Goal: Find specific page/section: Find specific page/section

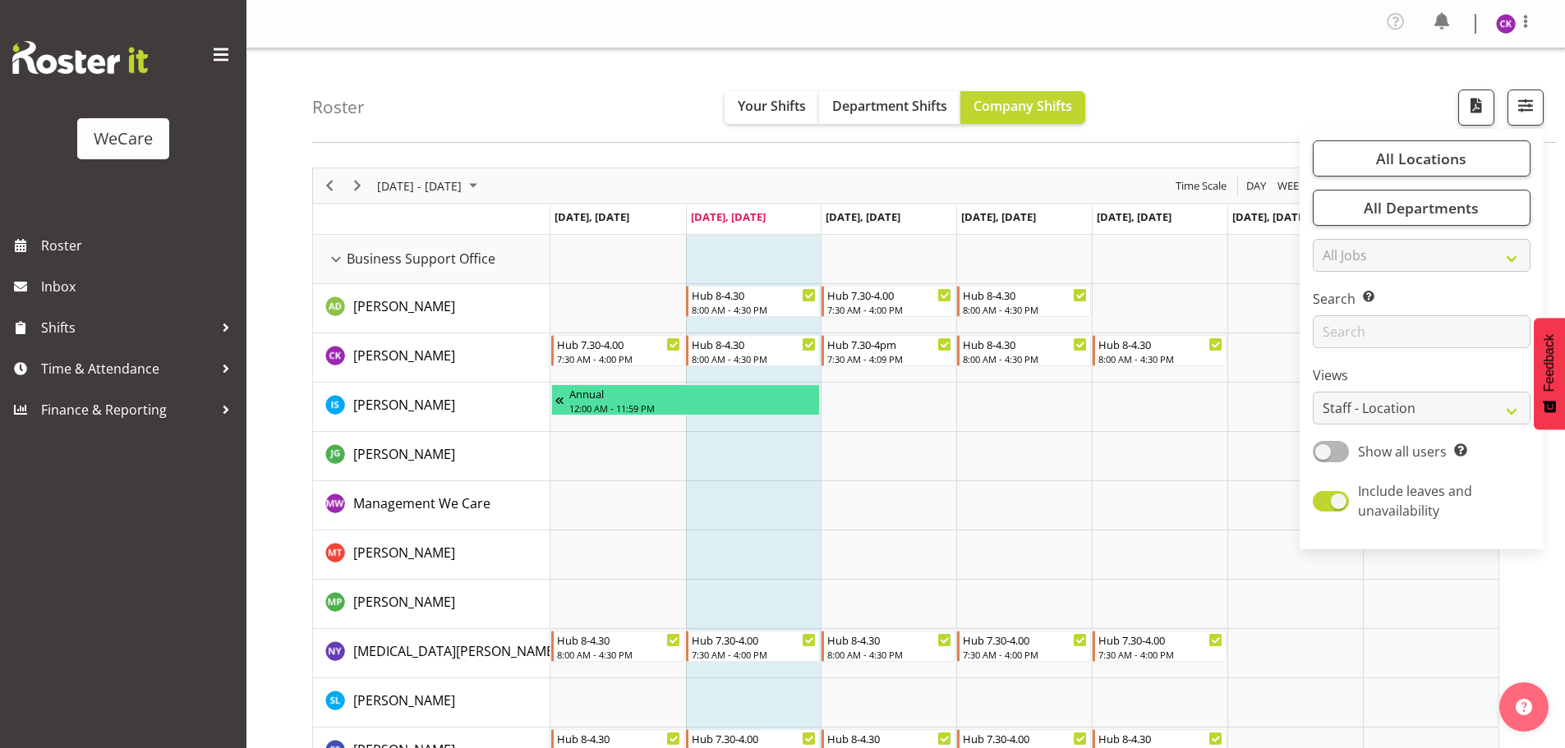
select select "location"
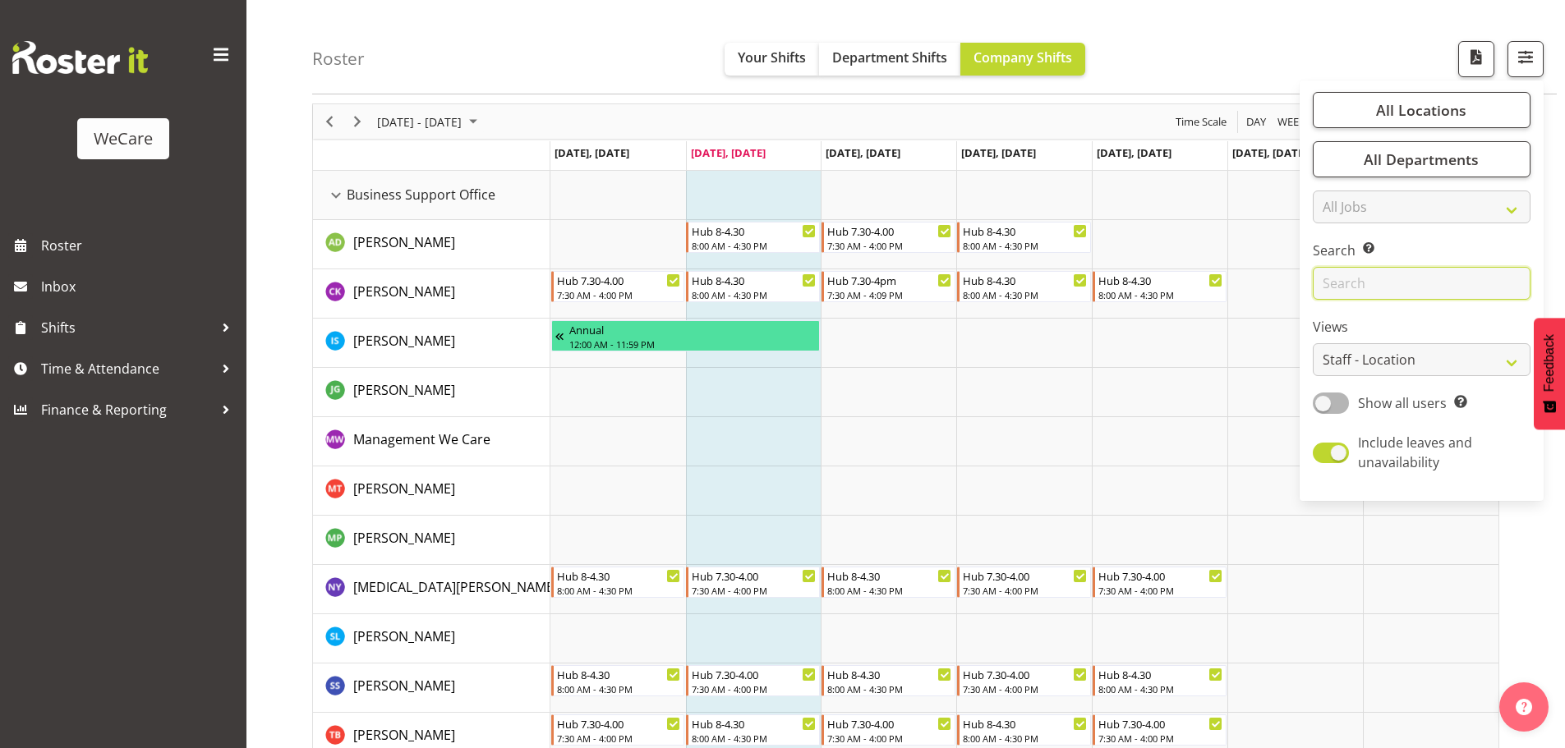
click at [1372, 278] on input "text" at bounding box center [1422, 283] width 218 height 33
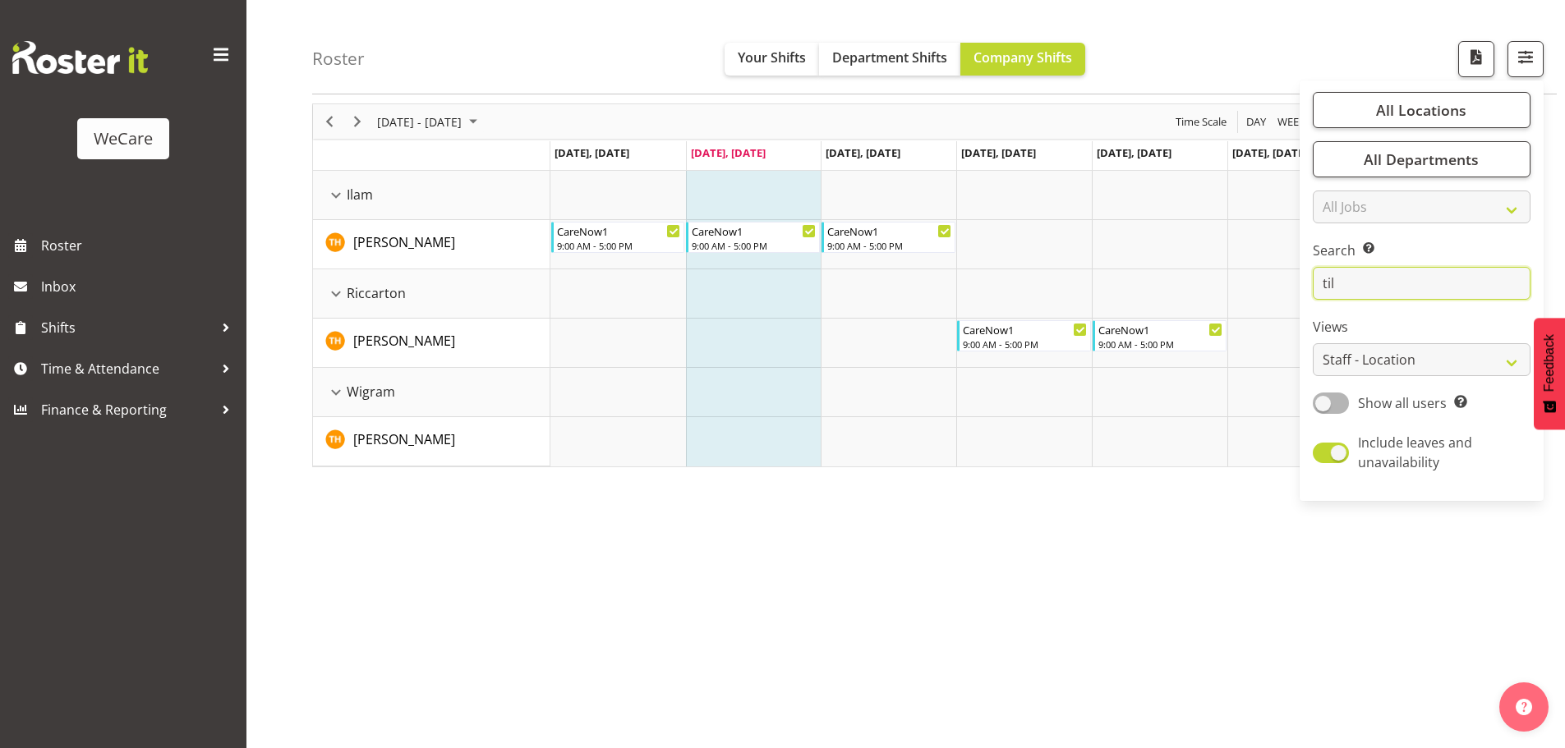
click at [1460, 278] on input "til" at bounding box center [1422, 283] width 218 height 33
type input "t"
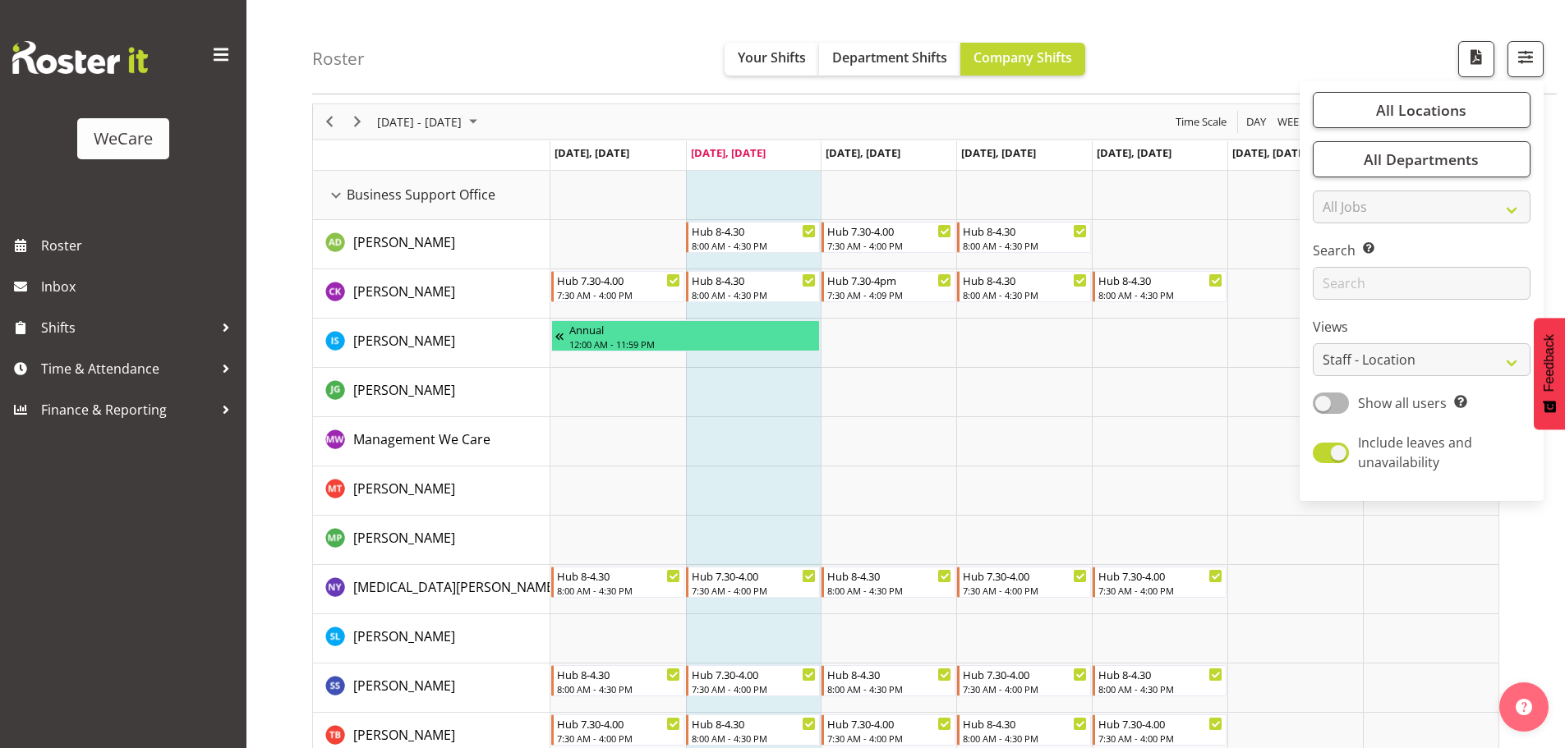
click at [735, 366] on td "Timeline Week of September 2, 2025" at bounding box center [754, 343] width 136 height 49
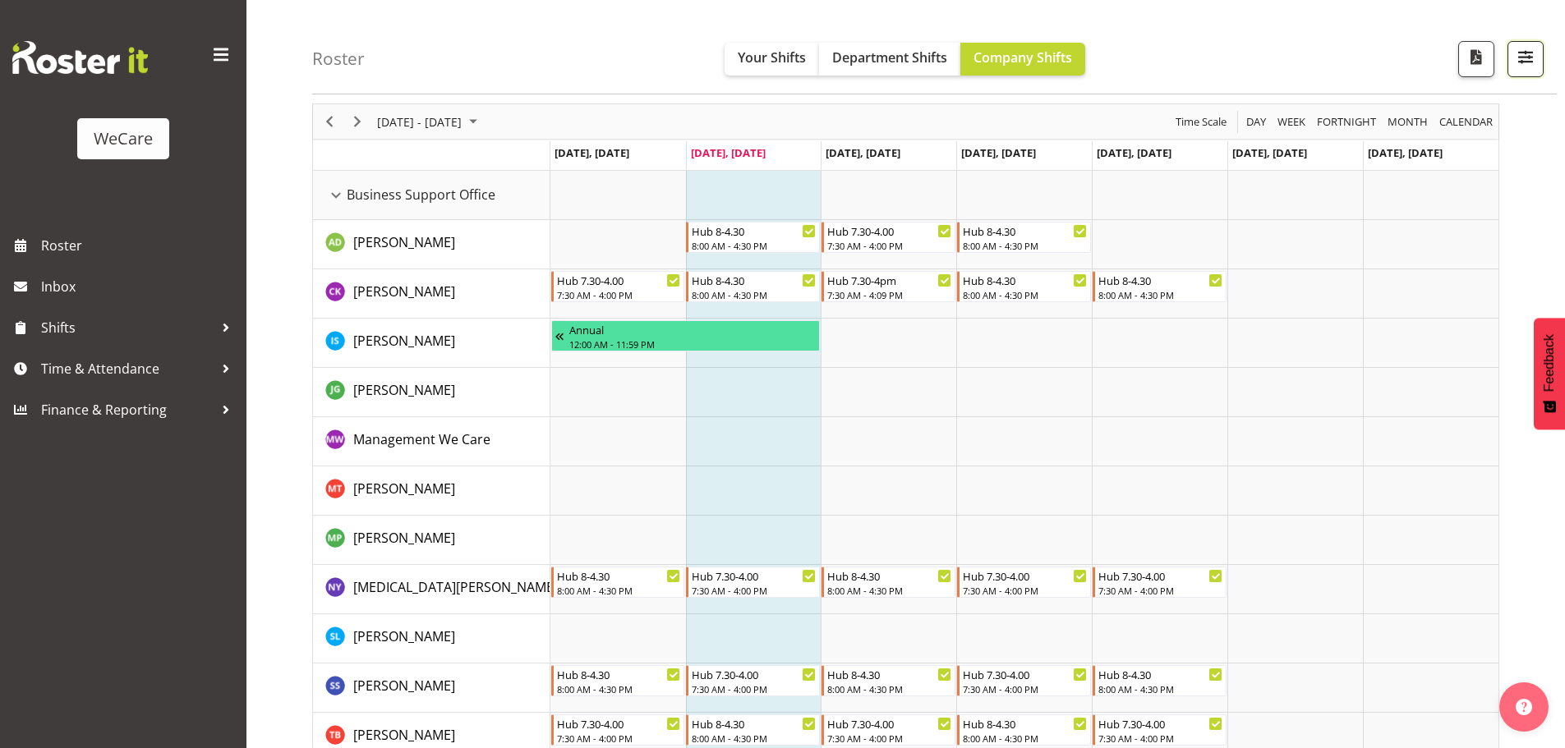
click at [1535, 63] on span "button" at bounding box center [1525, 56] width 21 height 21
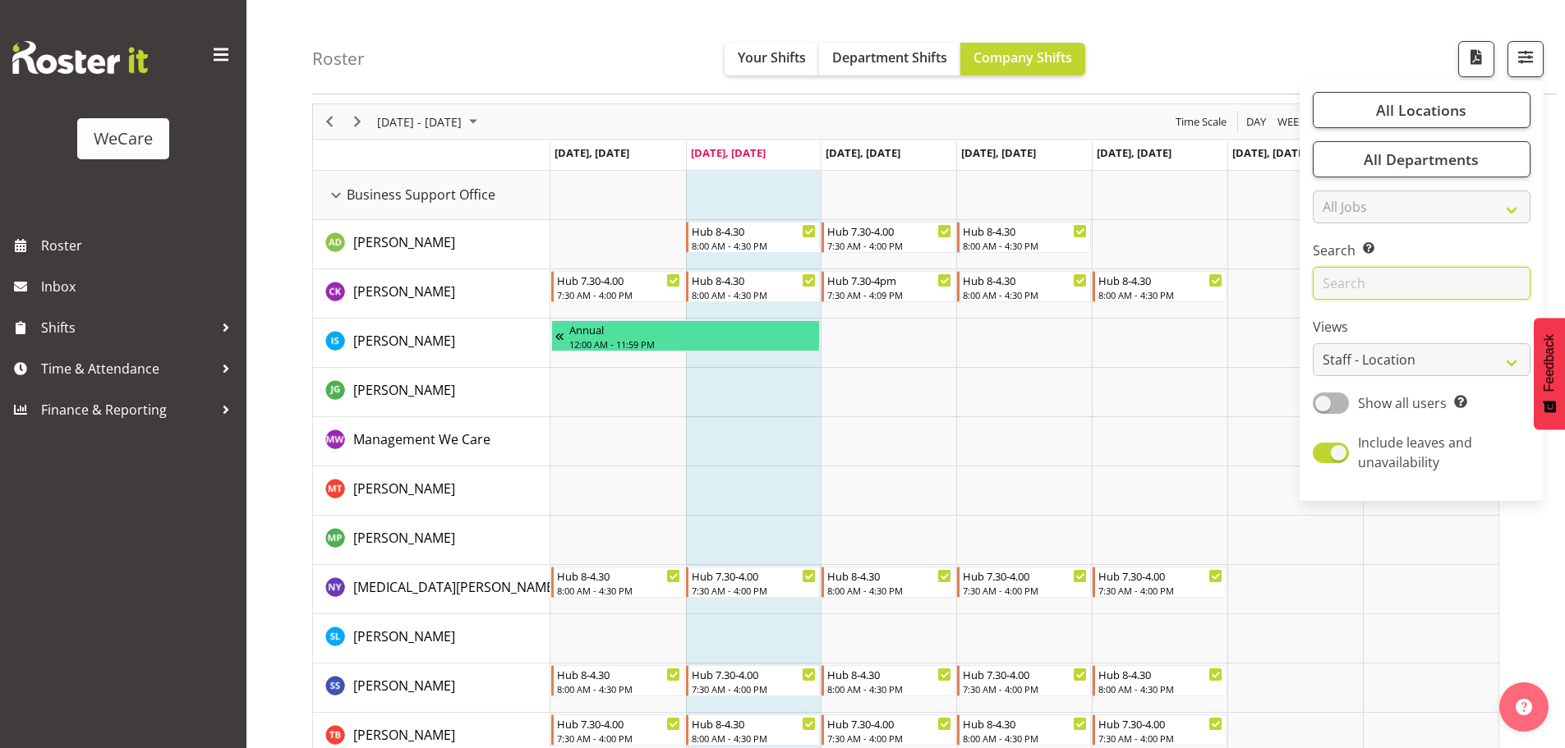
click at [1362, 275] on input "text" at bounding box center [1422, 283] width 218 height 33
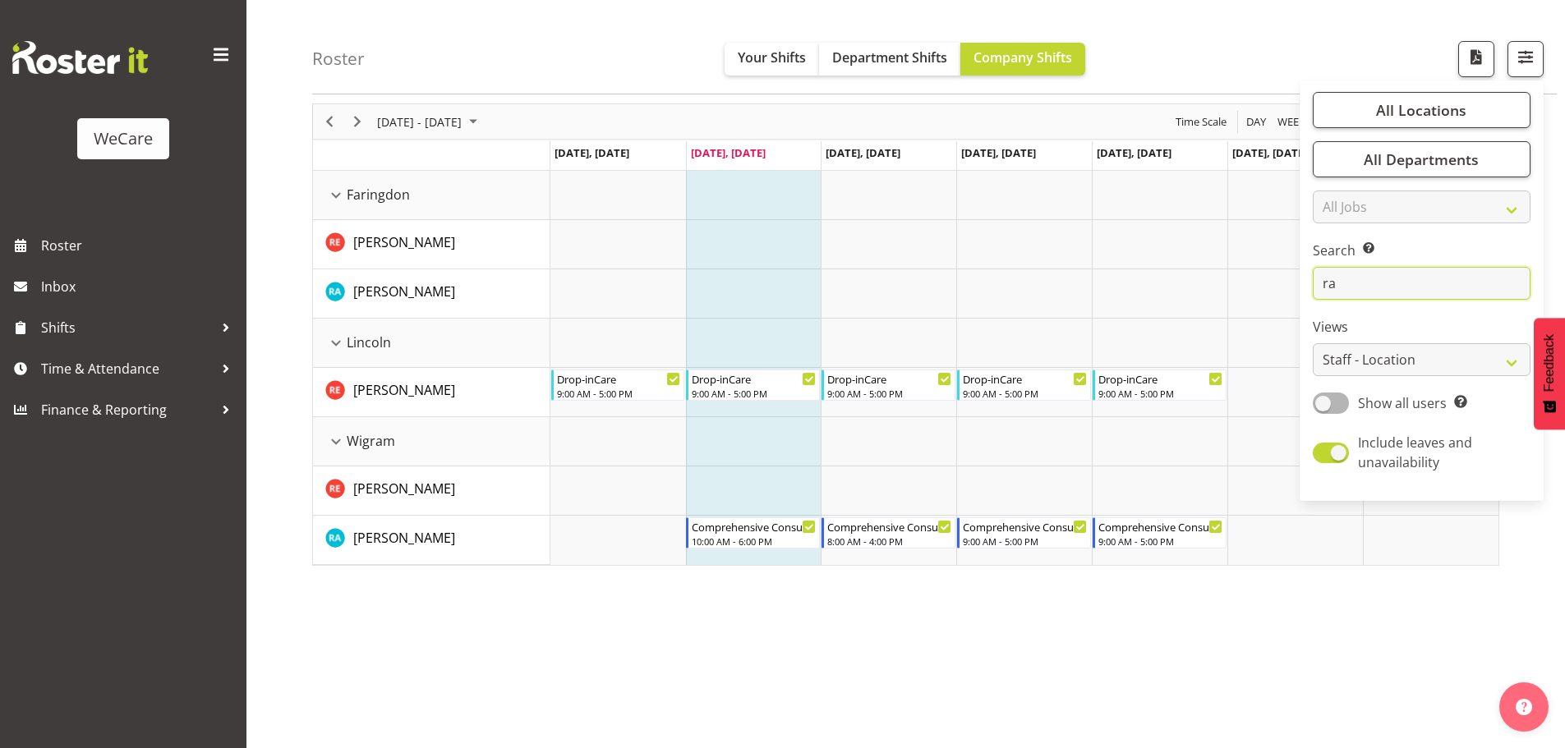
type input "r"
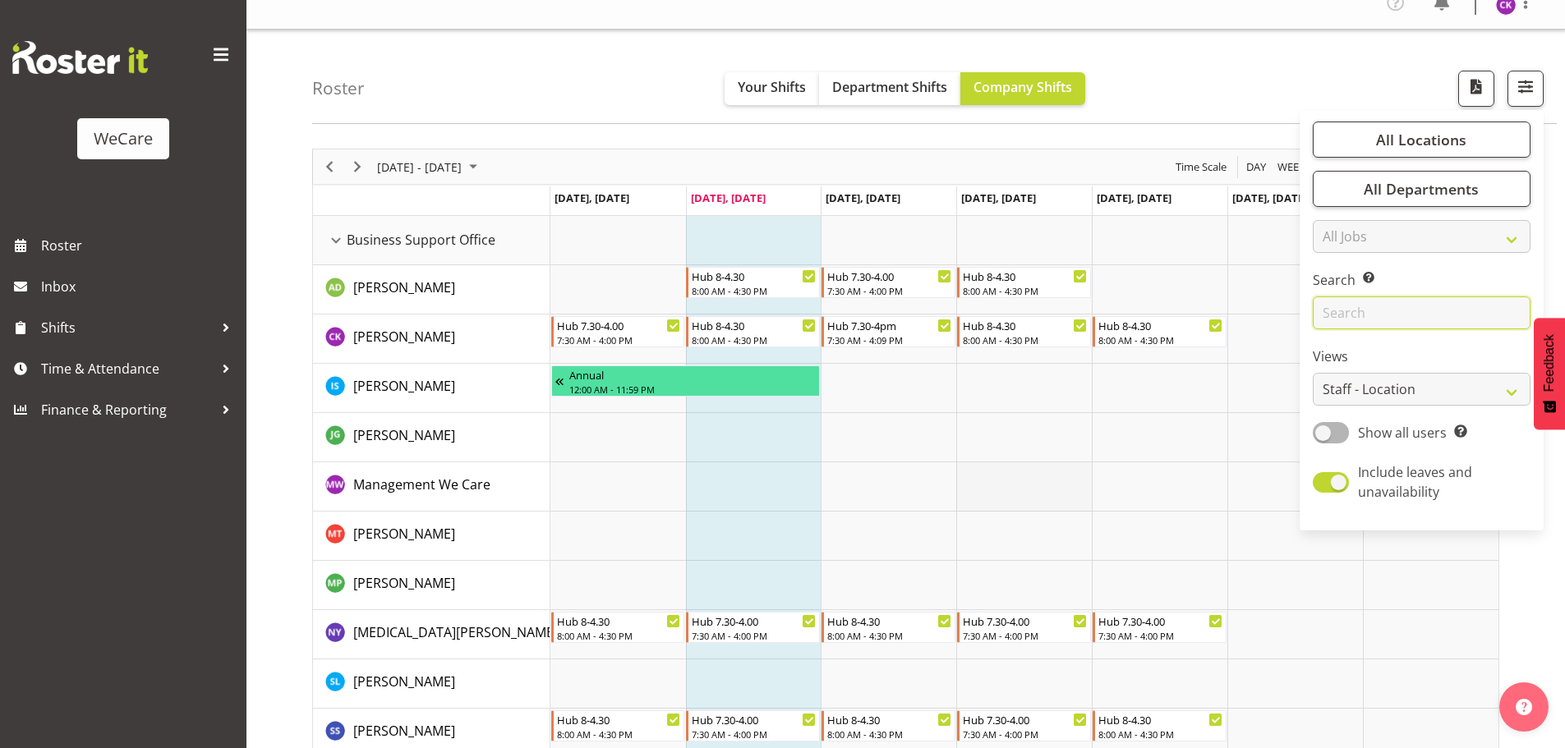
scroll to position [0, 0]
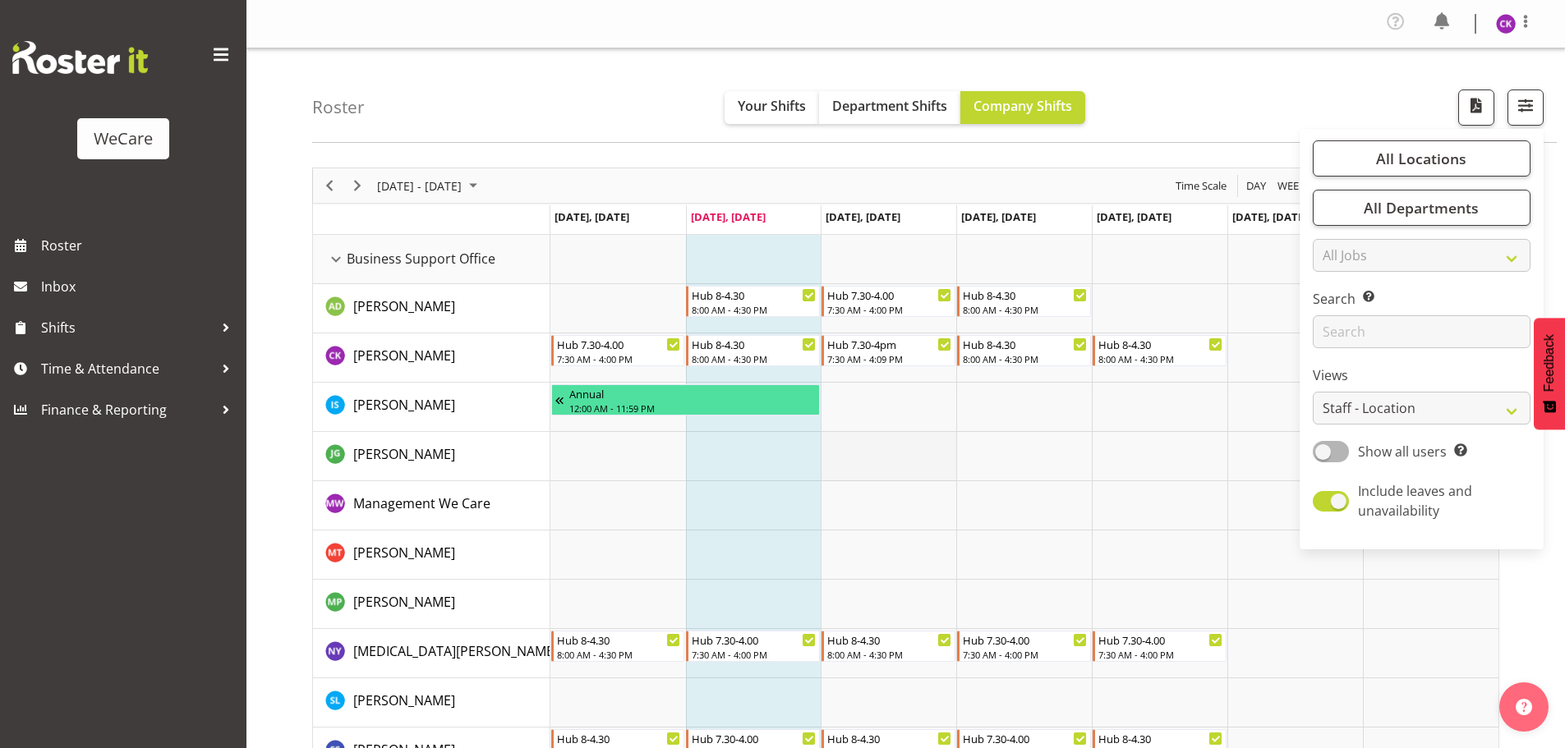
click at [942, 470] on td "Timeline Week of September 2, 2025" at bounding box center [889, 456] width 136 height 49
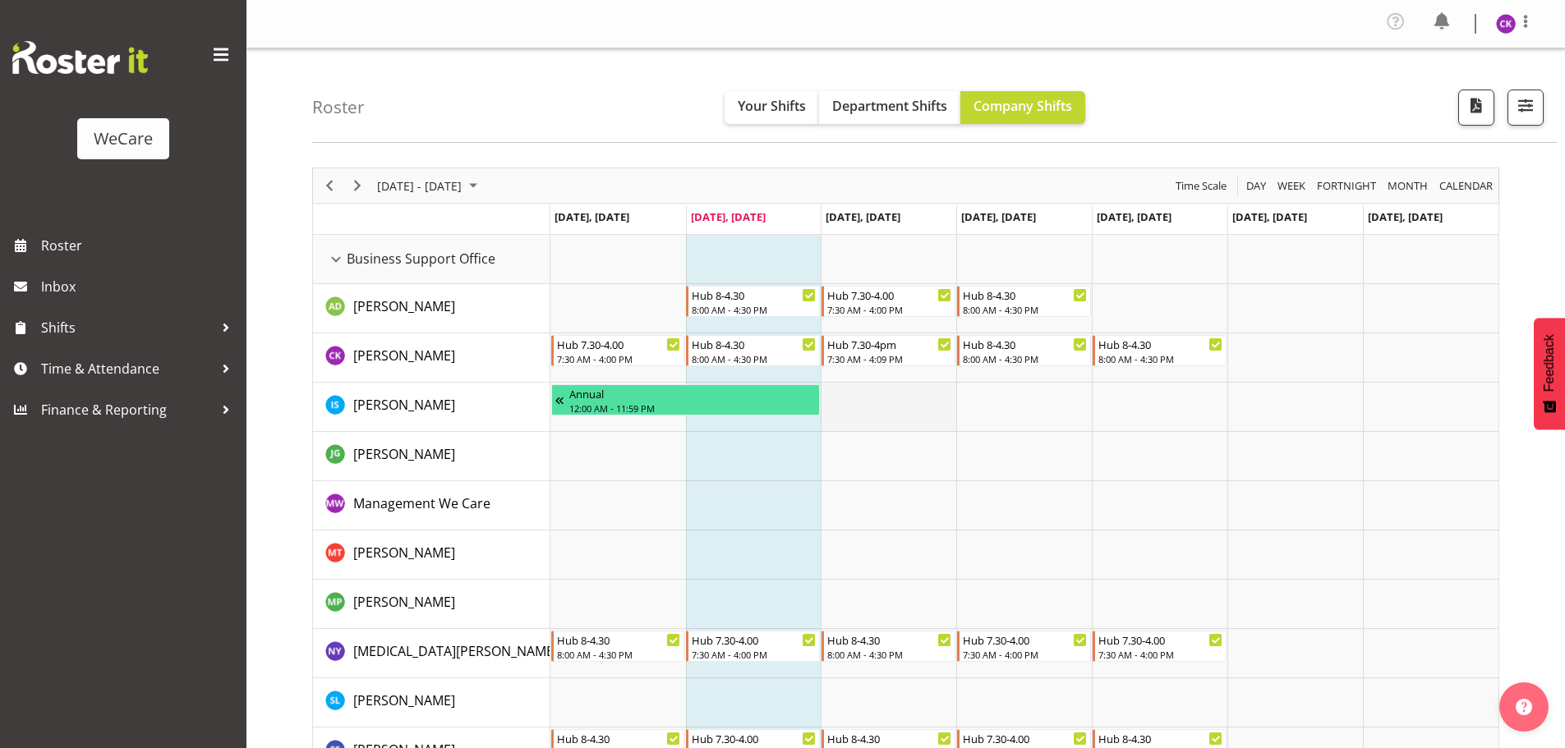
click at [908, 417] on td "Timeline Week of September 2, 2025" at bounding box center [889, 407] width 136 height 49
click at [354, 183] on span "Next" at bounding box center [358, 186] width 20 height 21
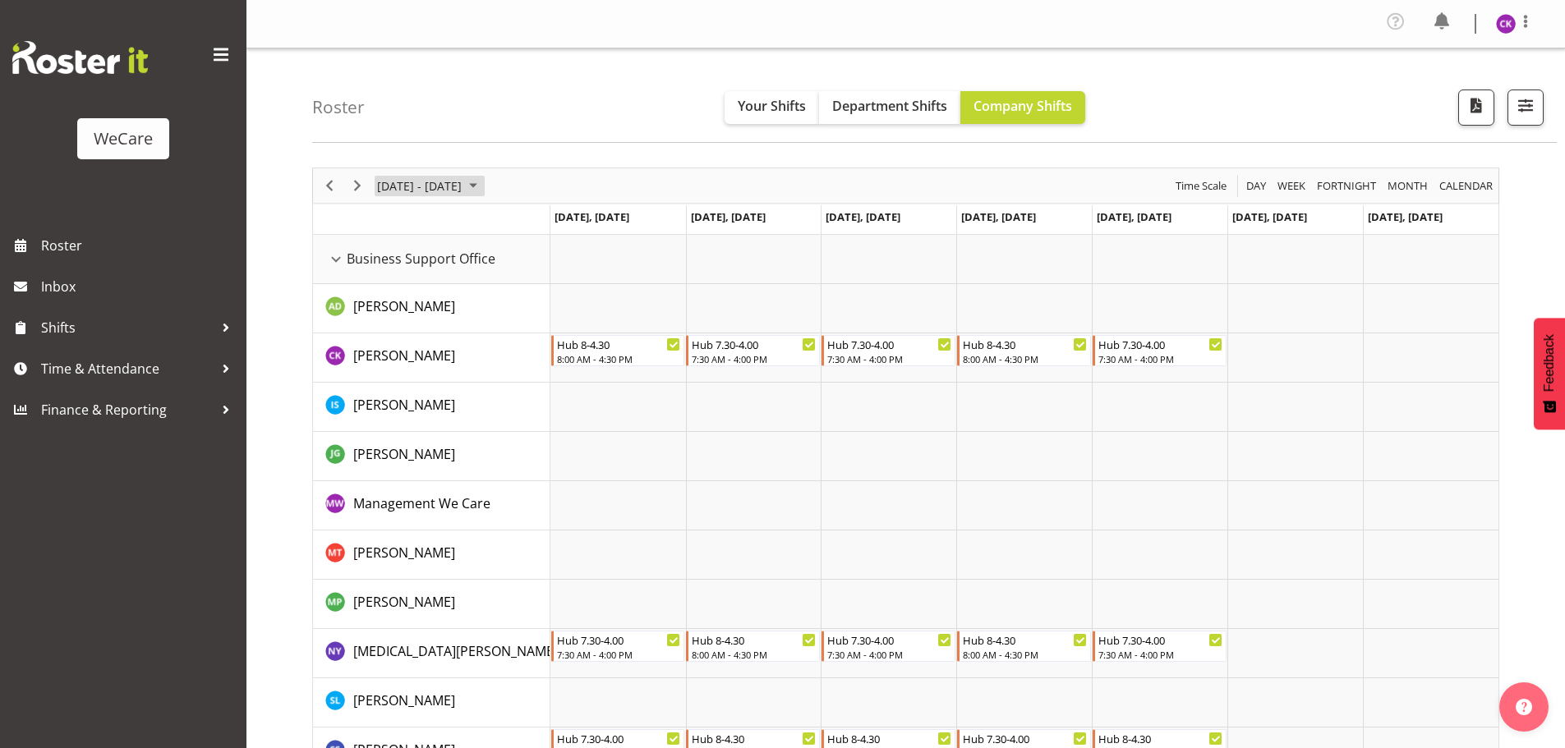
click at [463, 188] on span "[DATE] - [DATE]" at bounding box center [419, 186] width 88 height 21
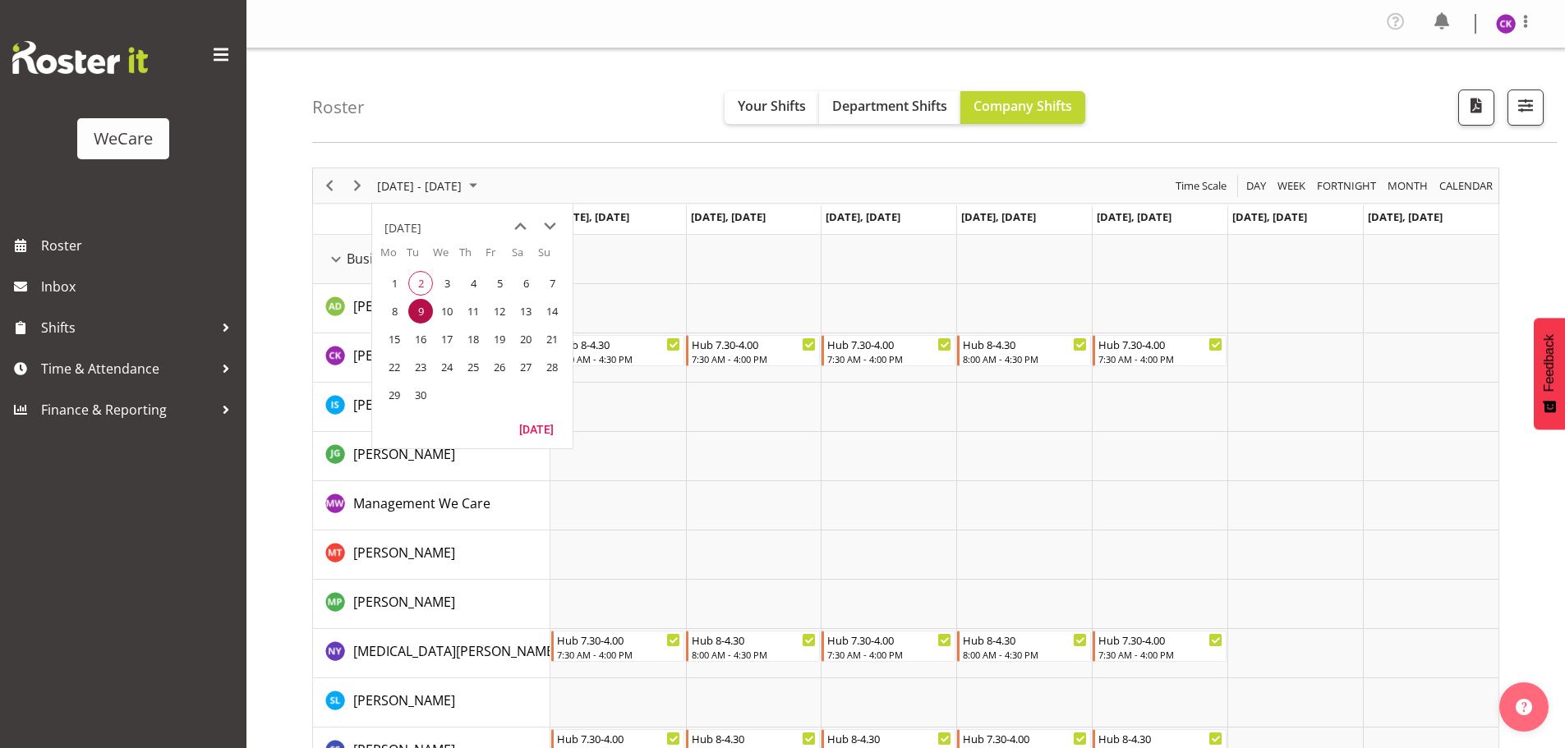
drag, startPoint x: 421, startPoint y: 288, endPoint x: 323, endPoint y: 2, distance: 303.2
click at [421, 288] on span "2" at bounding box center [420, 283] width 25 height 25
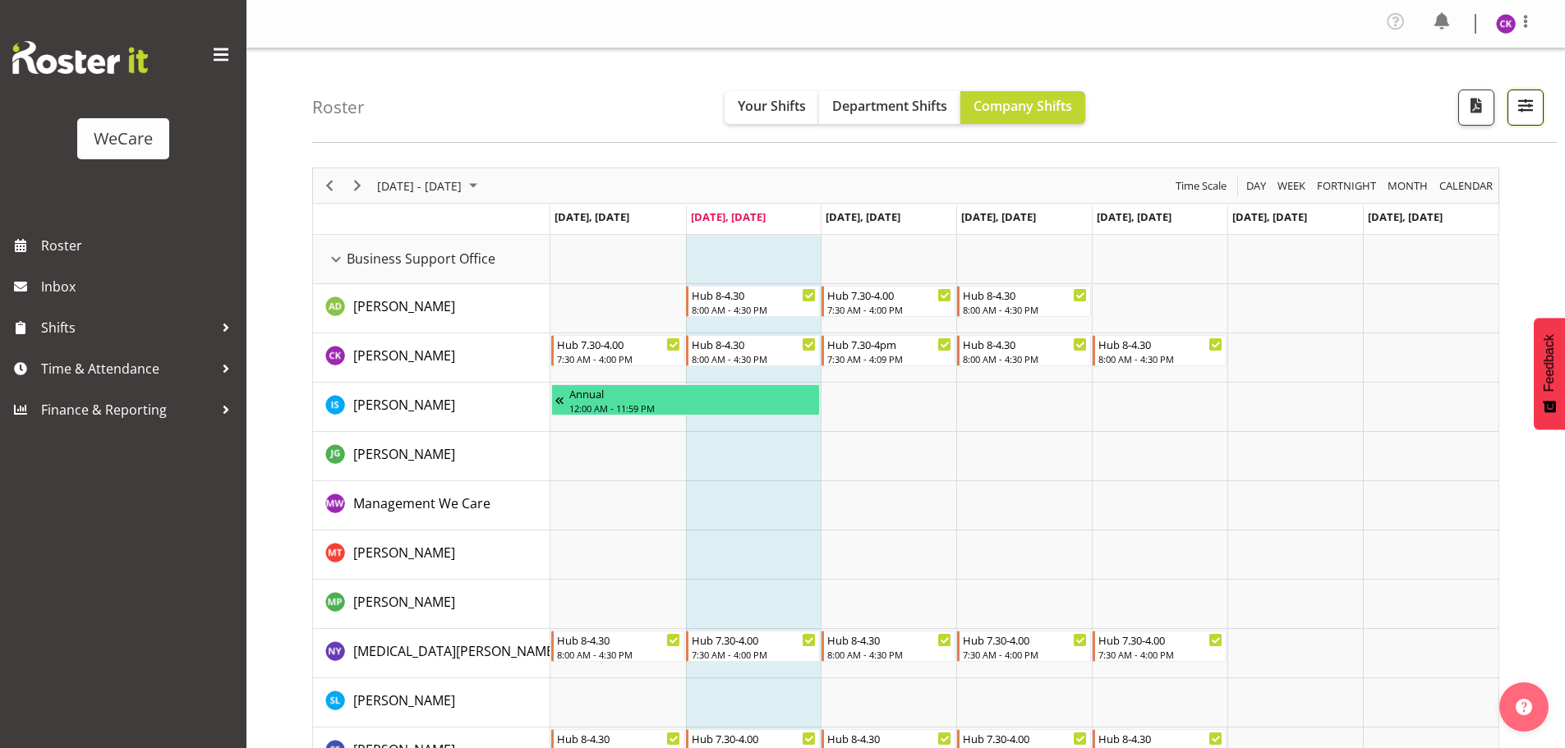
click at [1533, 109] on span "button" at bounding box center [1525, 104] width 21 height 21
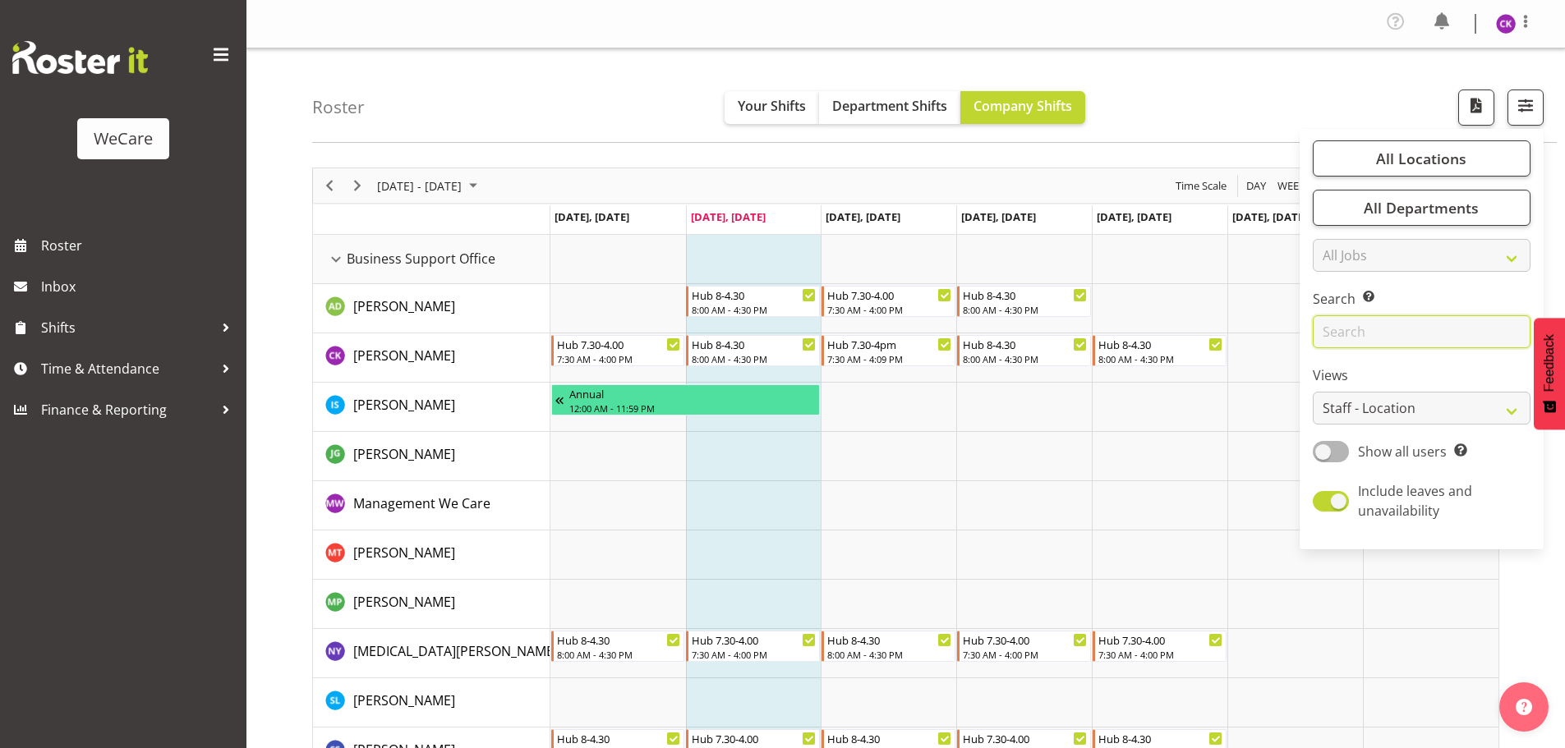
click at [1351, 331] on input "text" at bounding box center [1422, 331] width 218 height 33
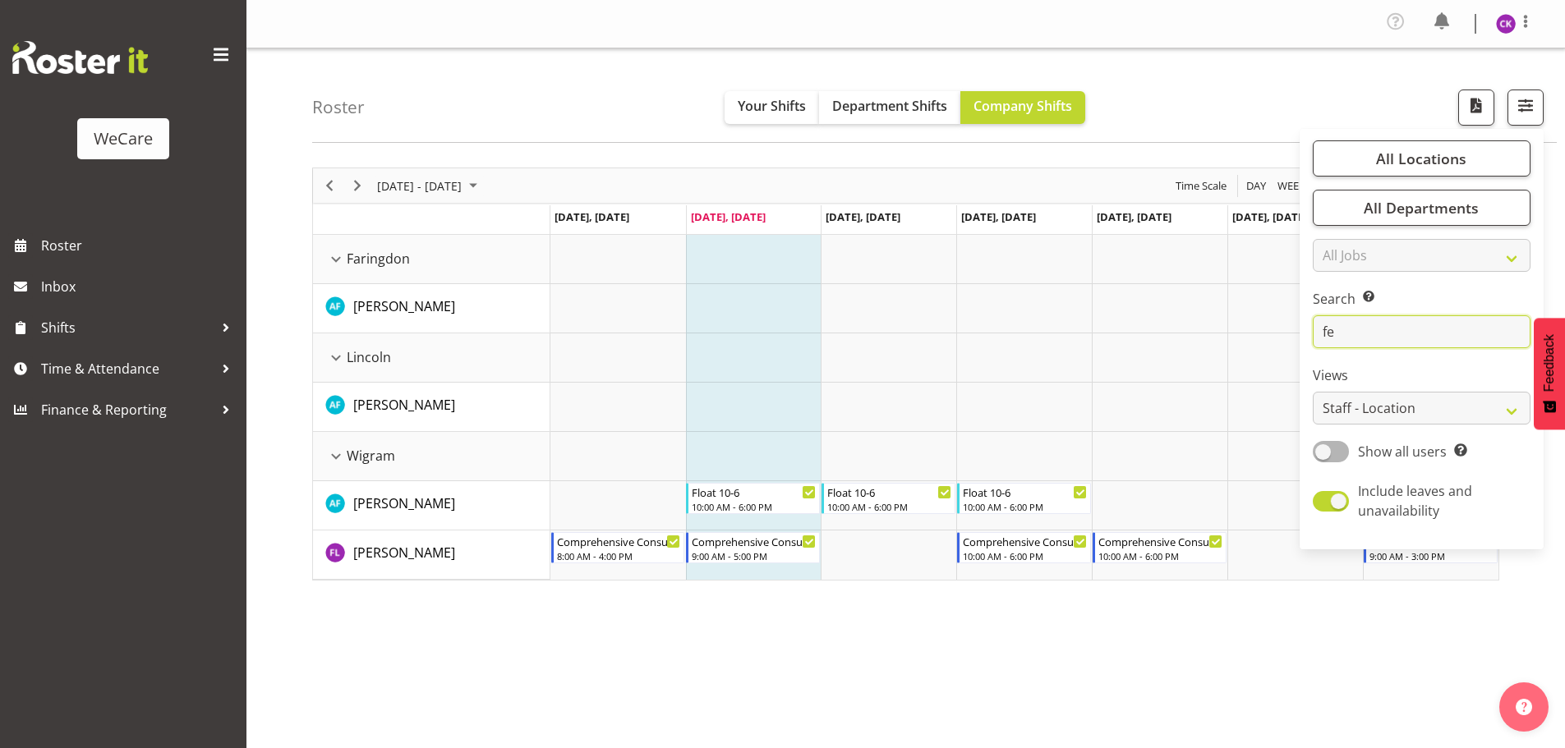
scroll to position [64, 0]
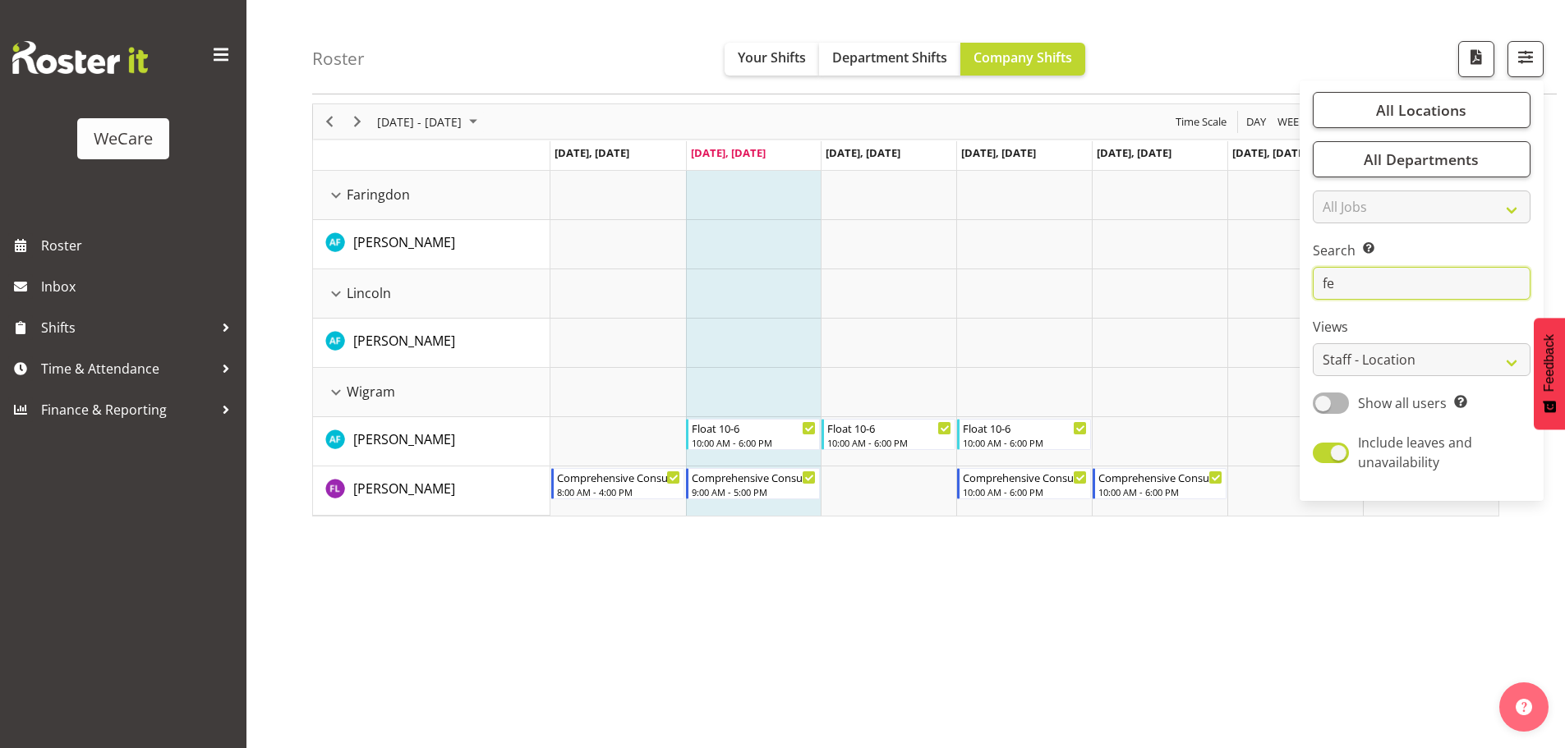
click at [1418, 267] on input "fe" at bounding box center [1422, 283] width 218 height 33
type input "f"
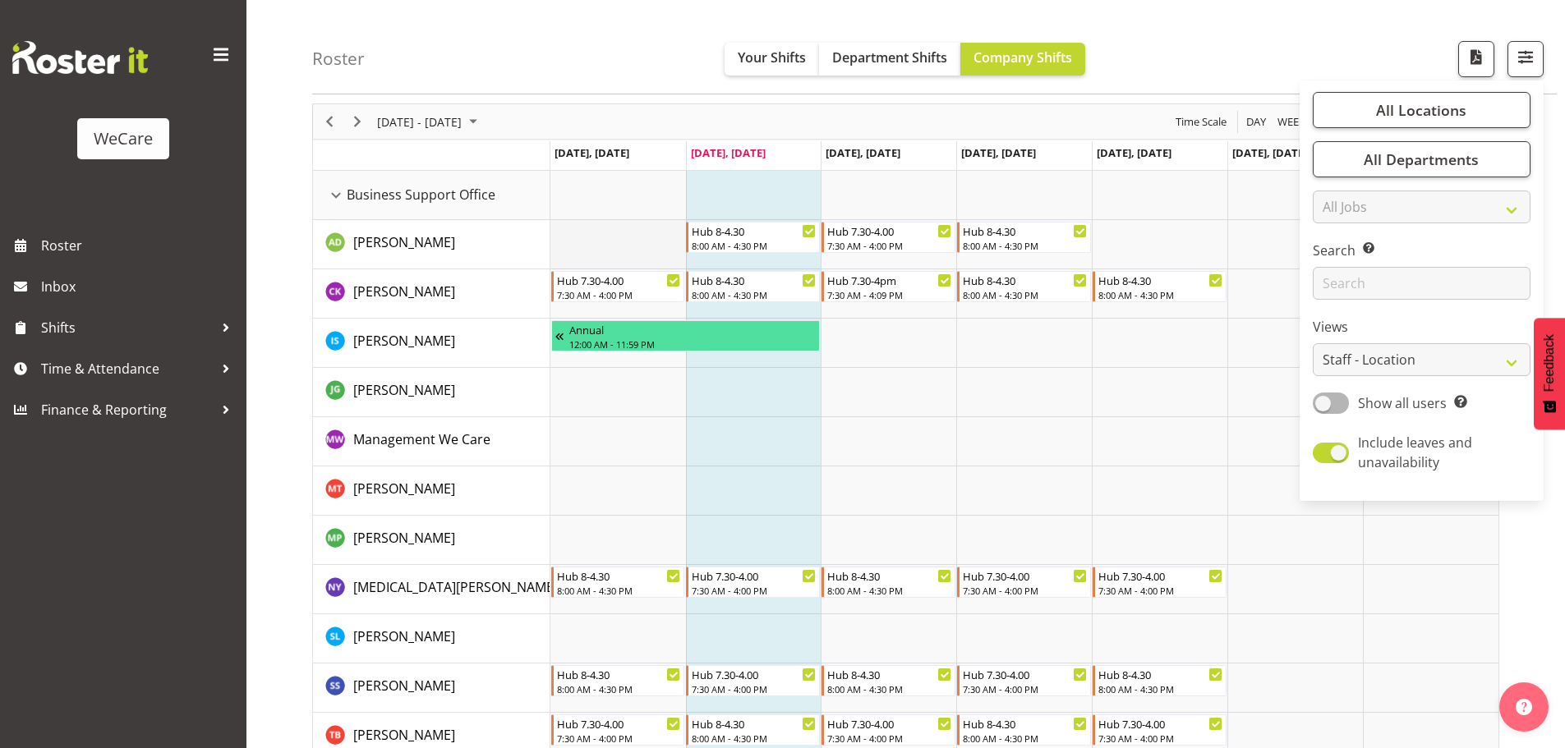
click at [593, 228] on td "Timeline Week of September 2, 2025" at bounding box center [618, 244] width 136 height 49
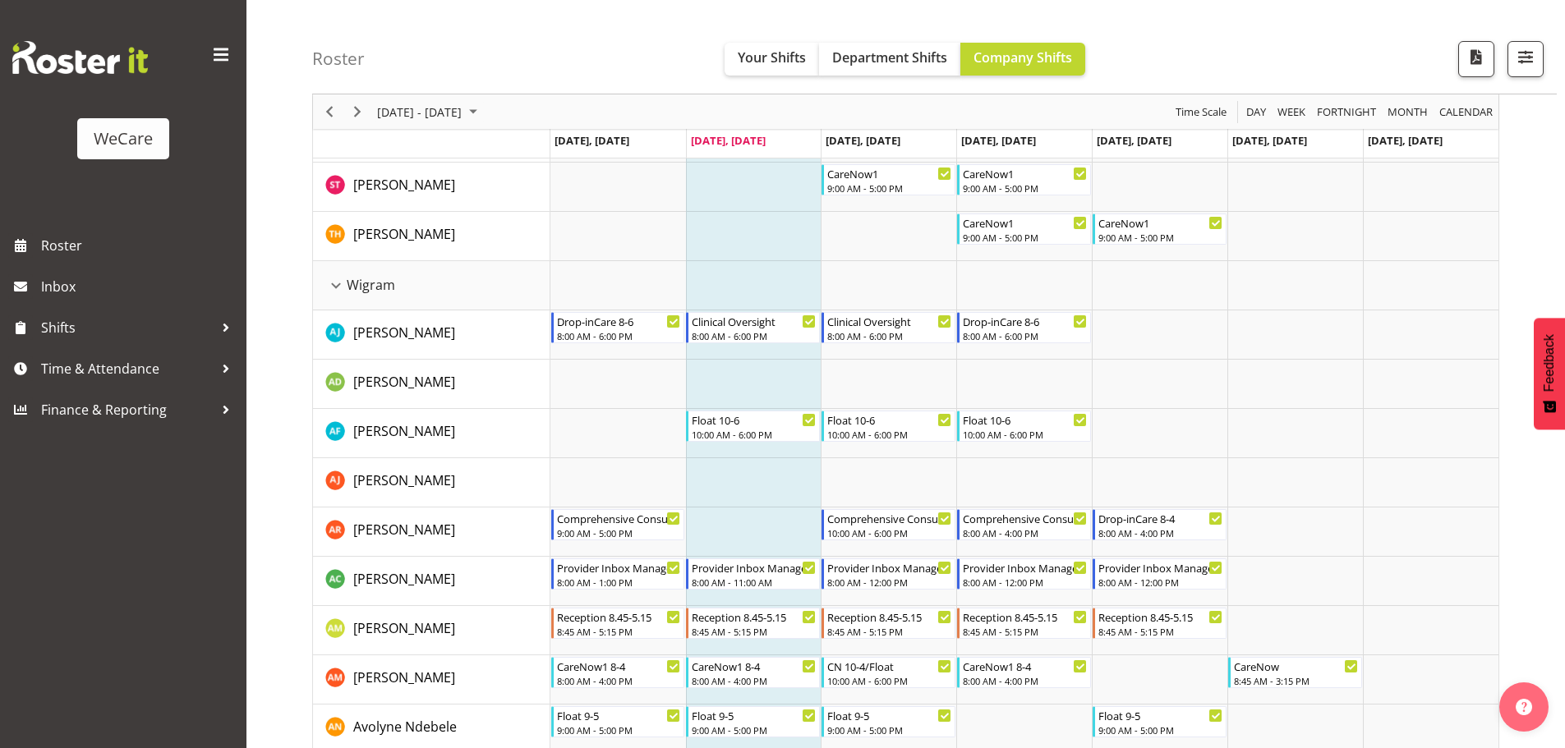
scroll to position [4336, 0]
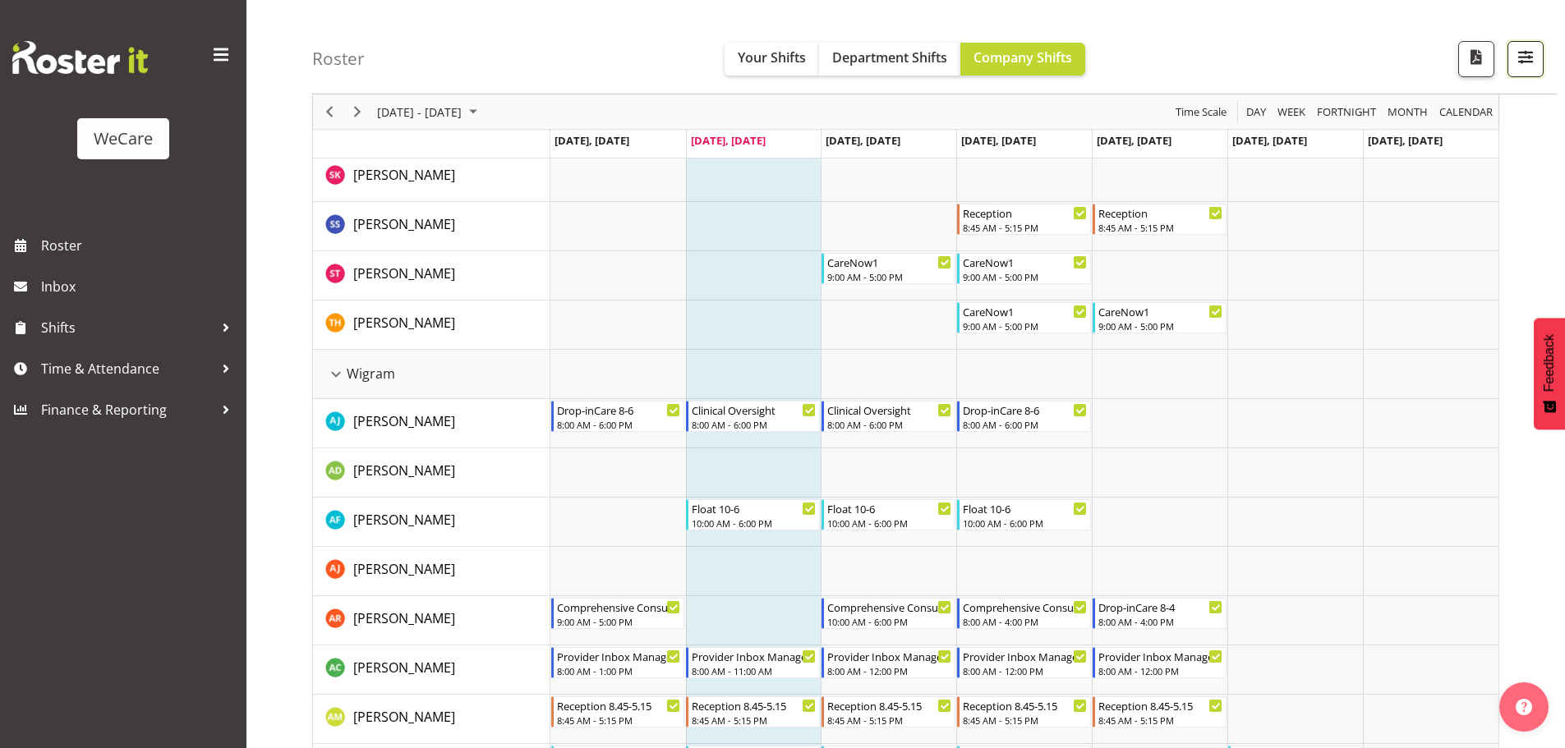
click at [1522, 46] on span "button" at bounding box center [1525, 56] width 21 height 21
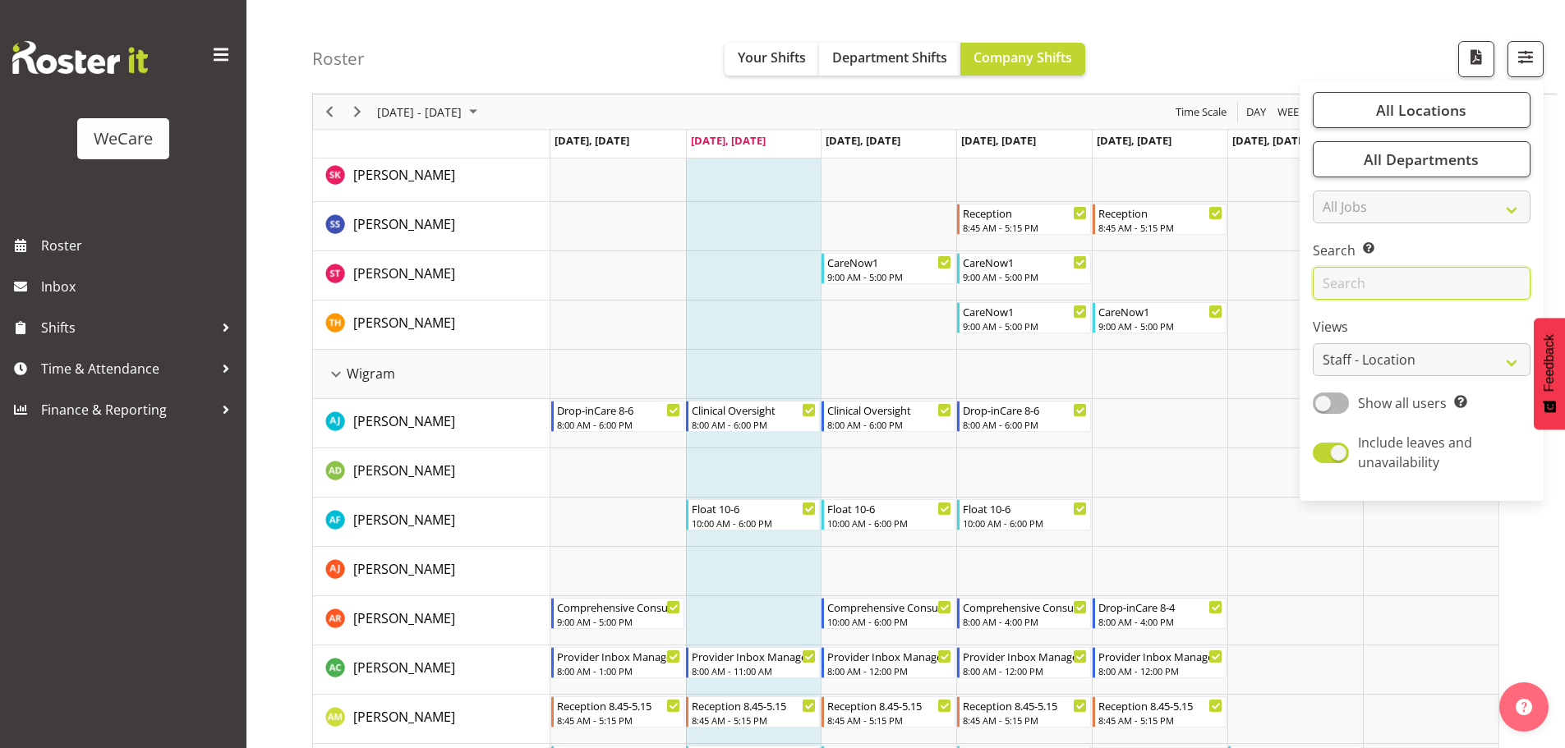
click at [1353, 289] on input "text" at bounding box center [1422, 283] width 218 height 33
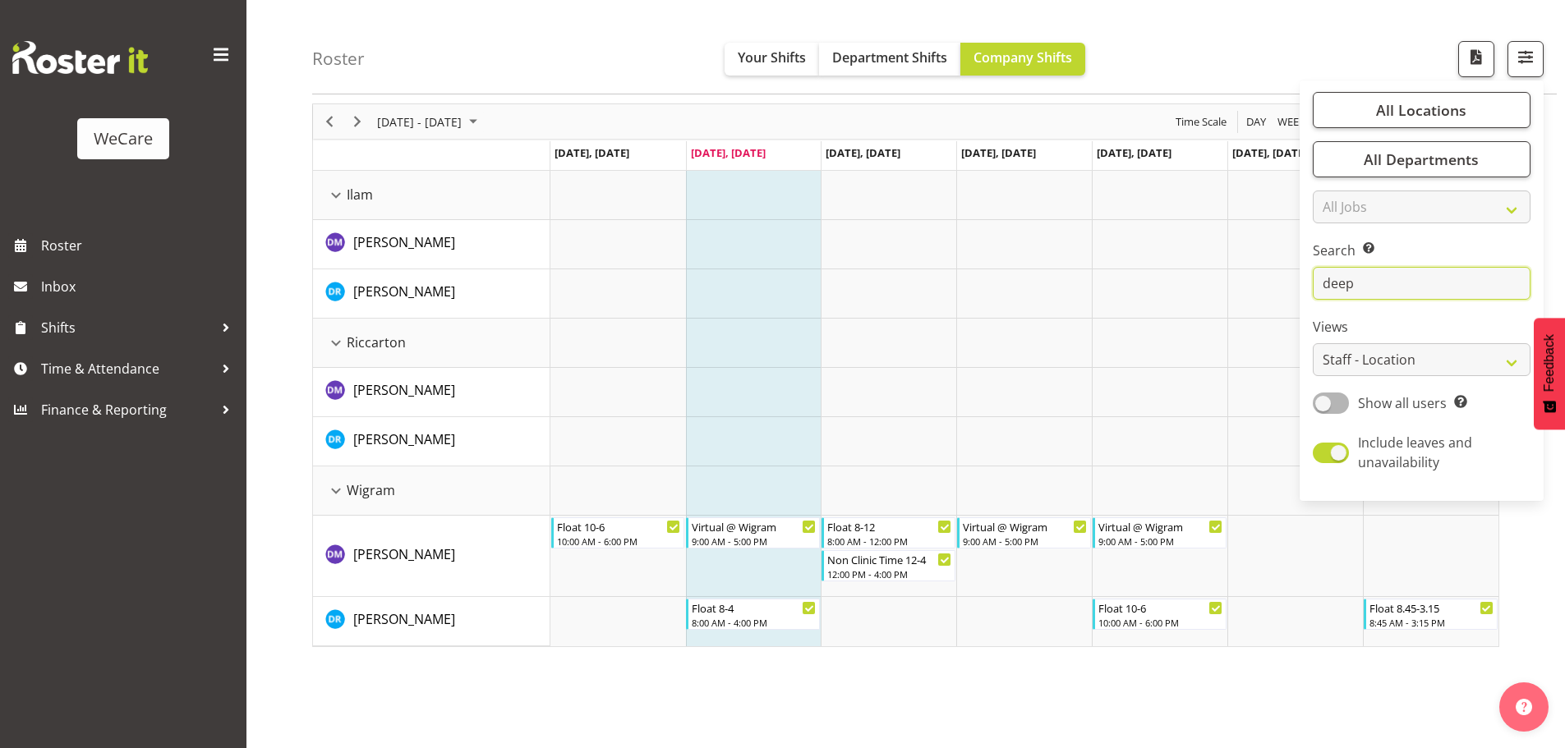
scroll to position [64, 0]
click at [1369, 288] on input "deep" at bounding box center [1422, 283] width 218 height 33
type input "d"
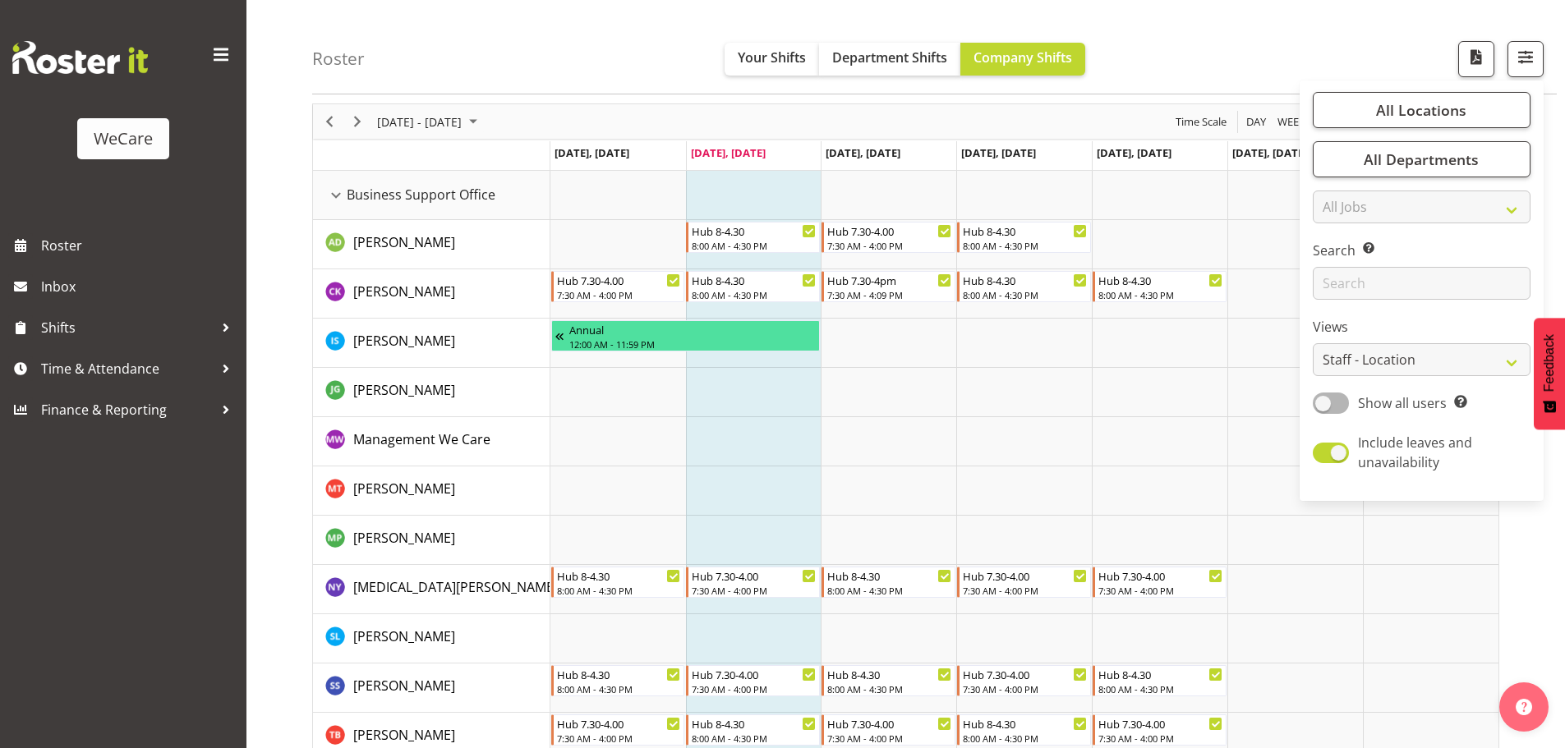
click at [744, 447] on td "Timeline Week of September 2, 2025" at bounding box center [754, 441] width 136 height 49
